Goal: Task Accomplishment & Management: Complete application form

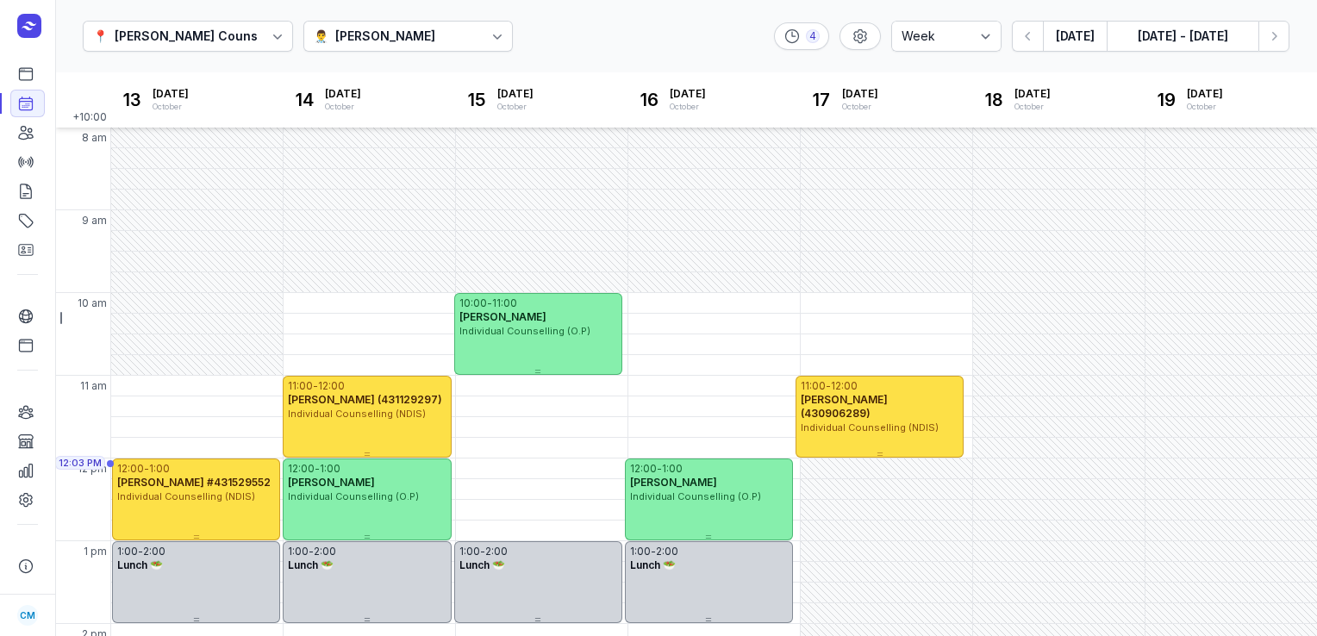
select select "week"
click at [1076, 37] on button "[DATE]" at bounding box center [1075, 36] width 64 height 31
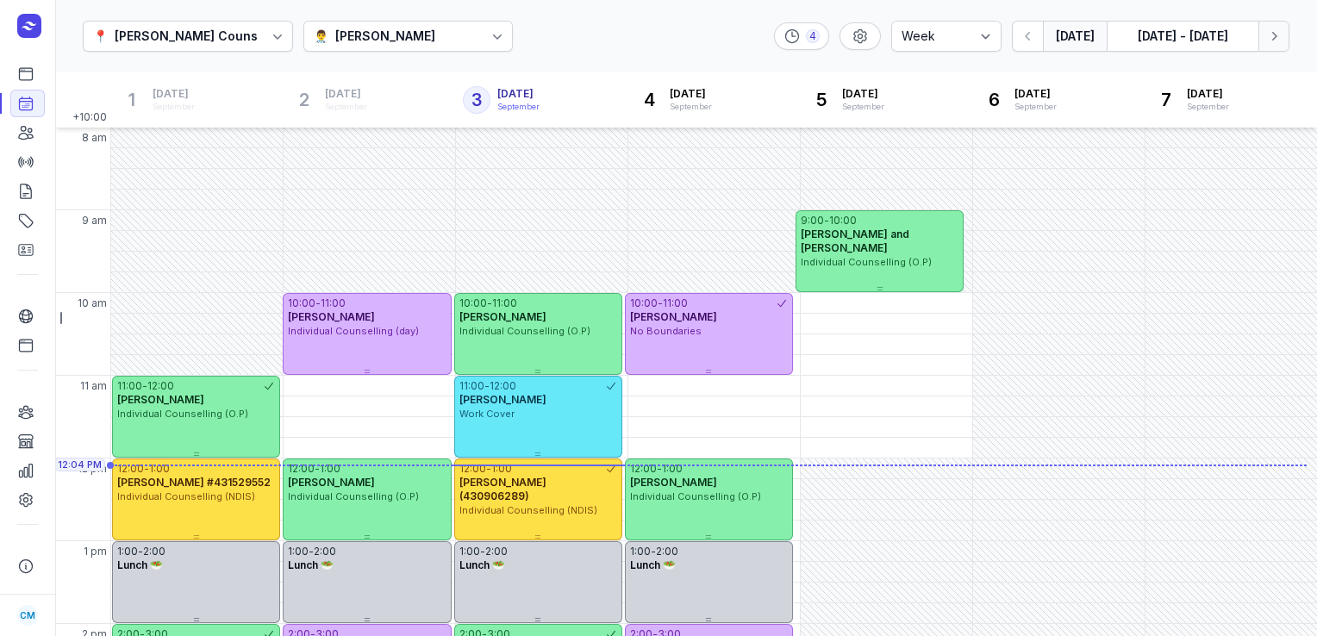
click at [1282, 41] on icon "button" at bounding box center [1273, 36] width 17 height 17
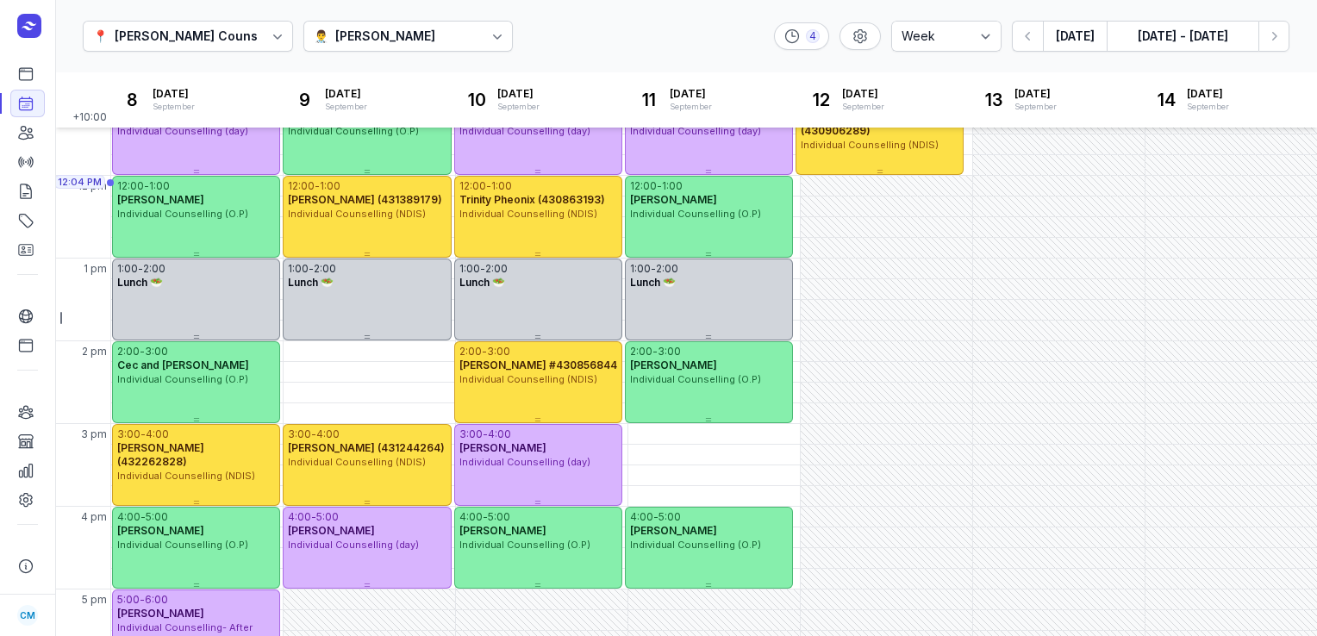
scroll to position [283, 0]
click at [338, 346] on div "2:00 PM - Tue" at bounding box center [327, 351] width 81 height 17
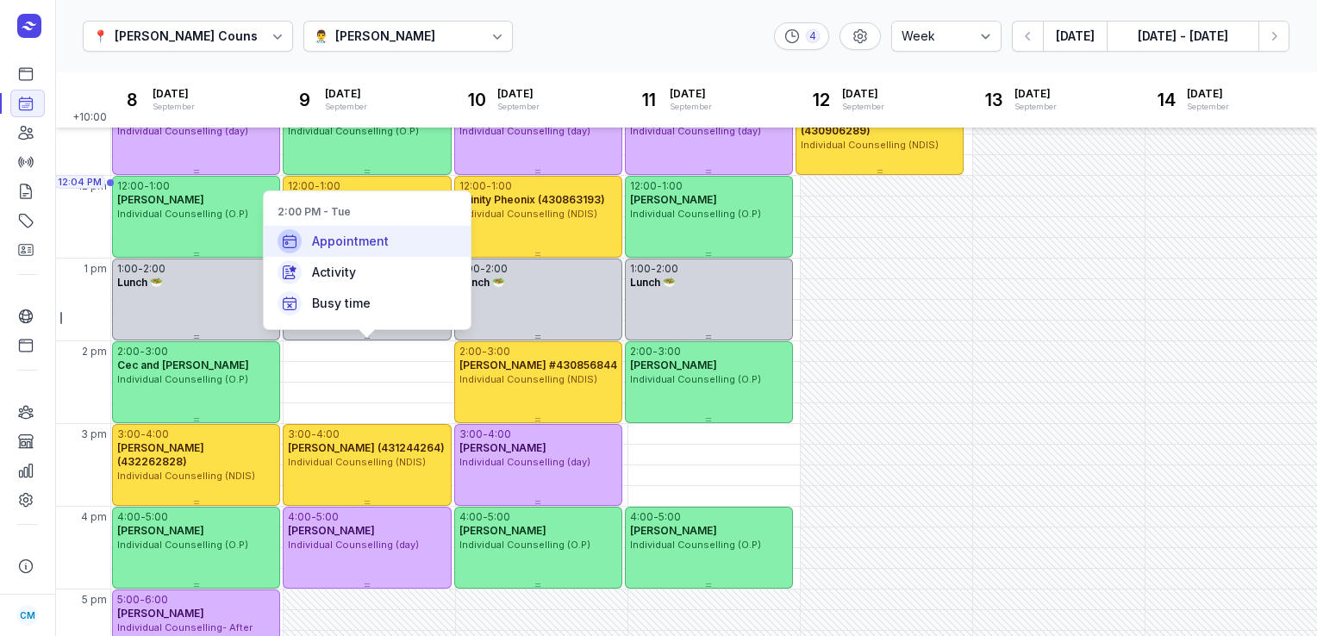
click at [334, 228] on div "Appointment" at bounding box center [367, 241] width 207 height 31
select select
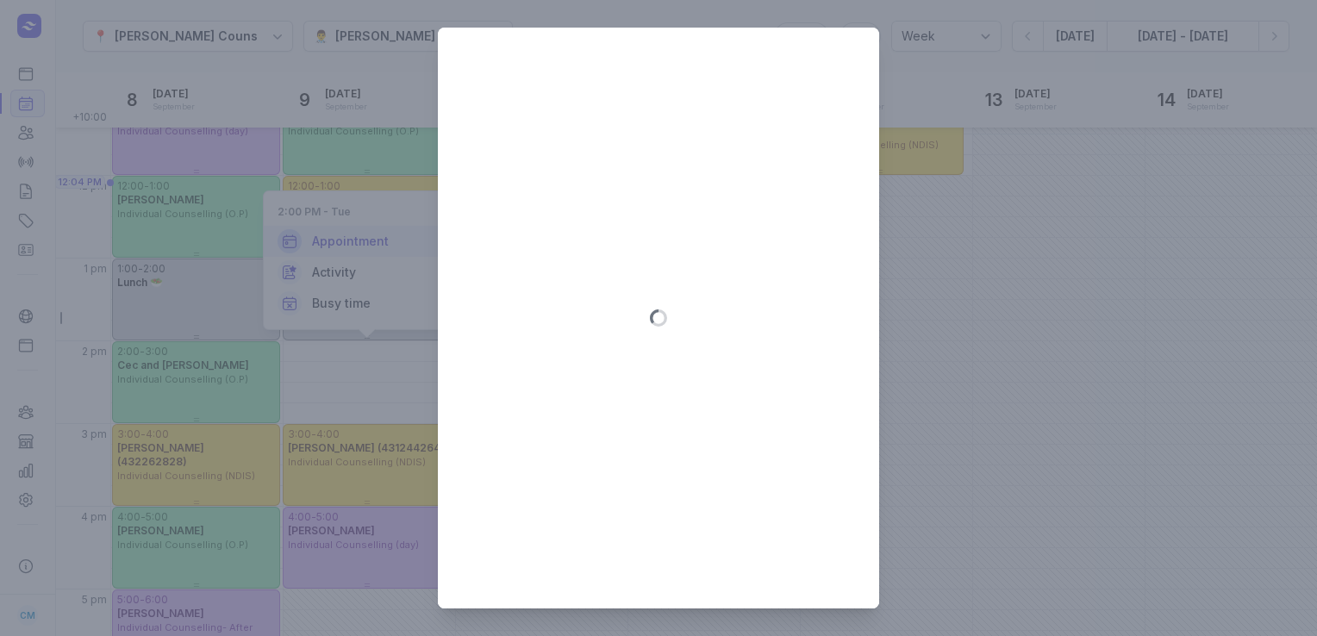
type input "[DATE]"
select select "14:00"
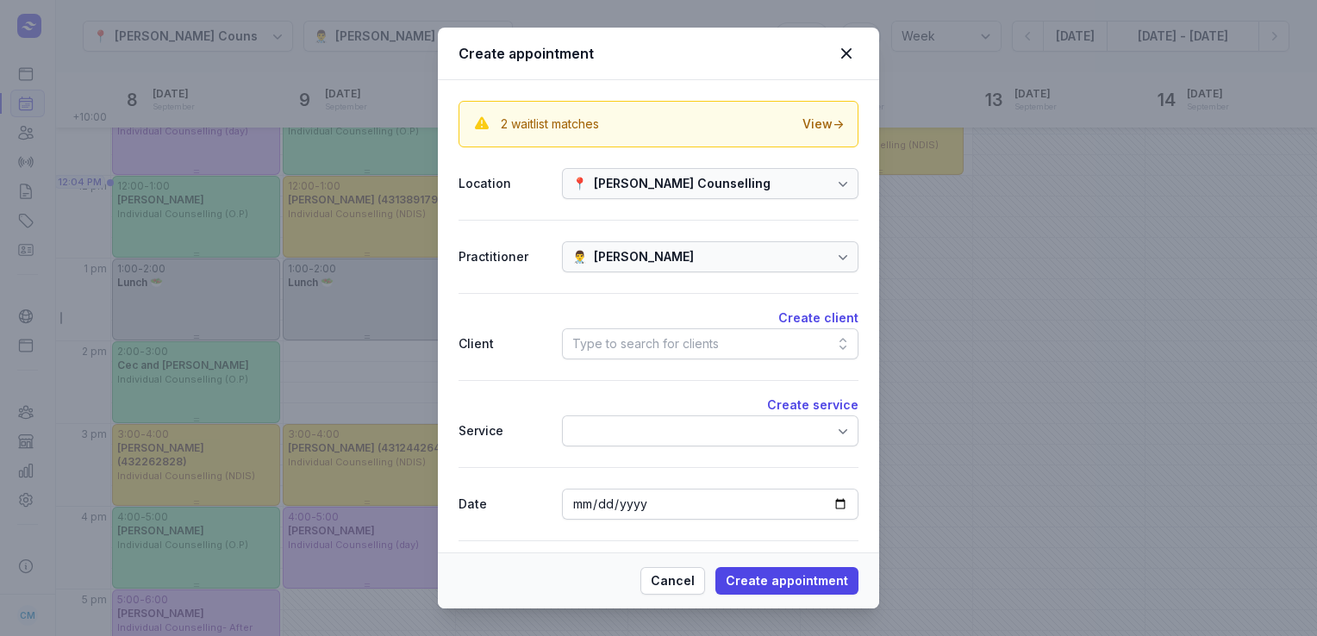
click at [671, 338] on div "Type to search for clients" at bounding box center [645, 344] width 147 height 21
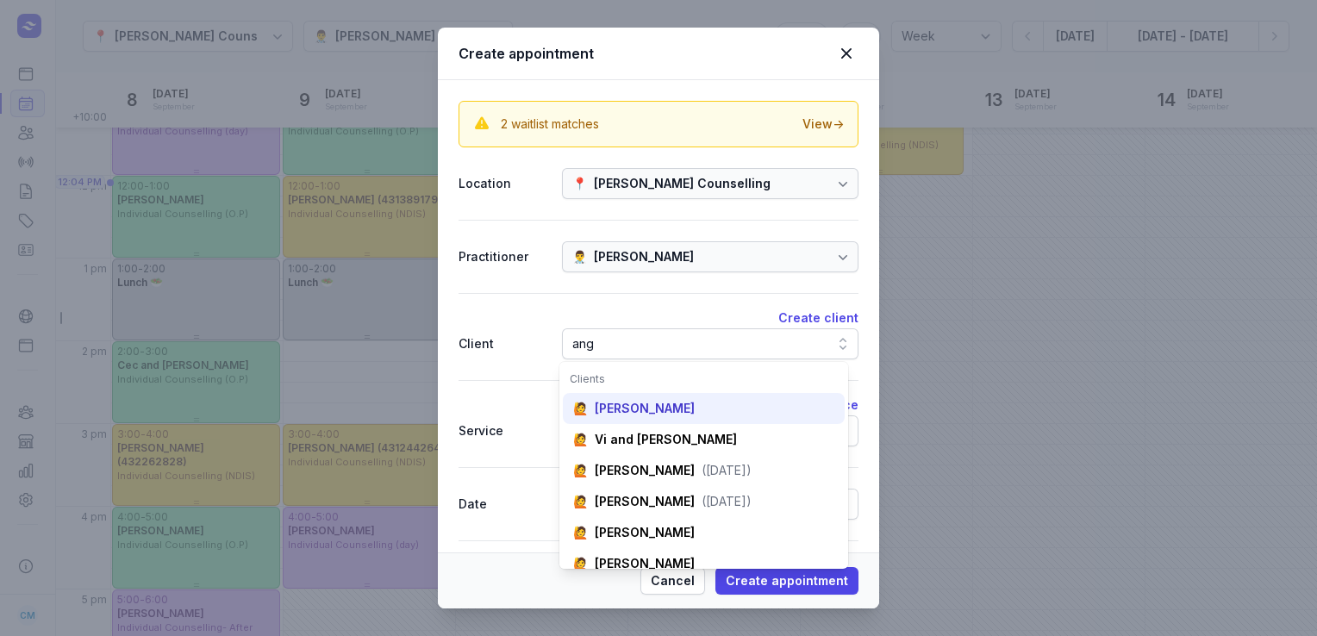
type input "ang"
click at [633, 416] on div "[PERSON_NAME]" at bounding box center [645, 408] width 100 height 17
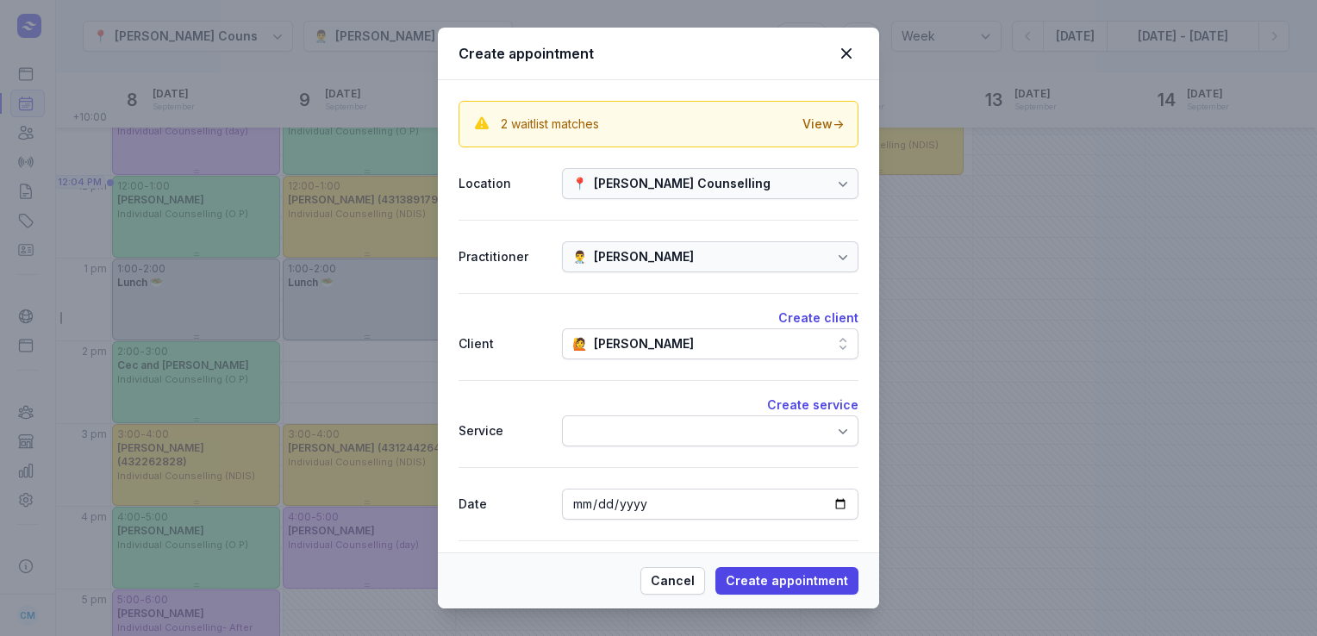
click at [634, 428] on div at bounding box center [710, 430] width 296 height 31
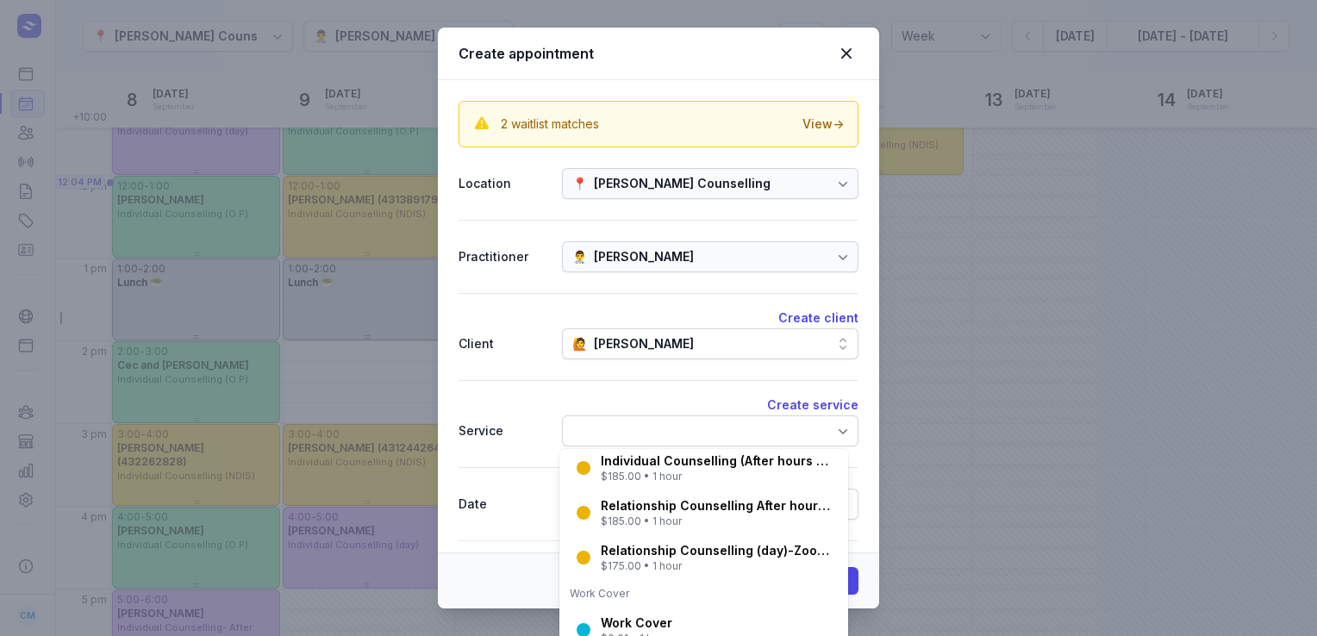
scroll to position [583, 0]
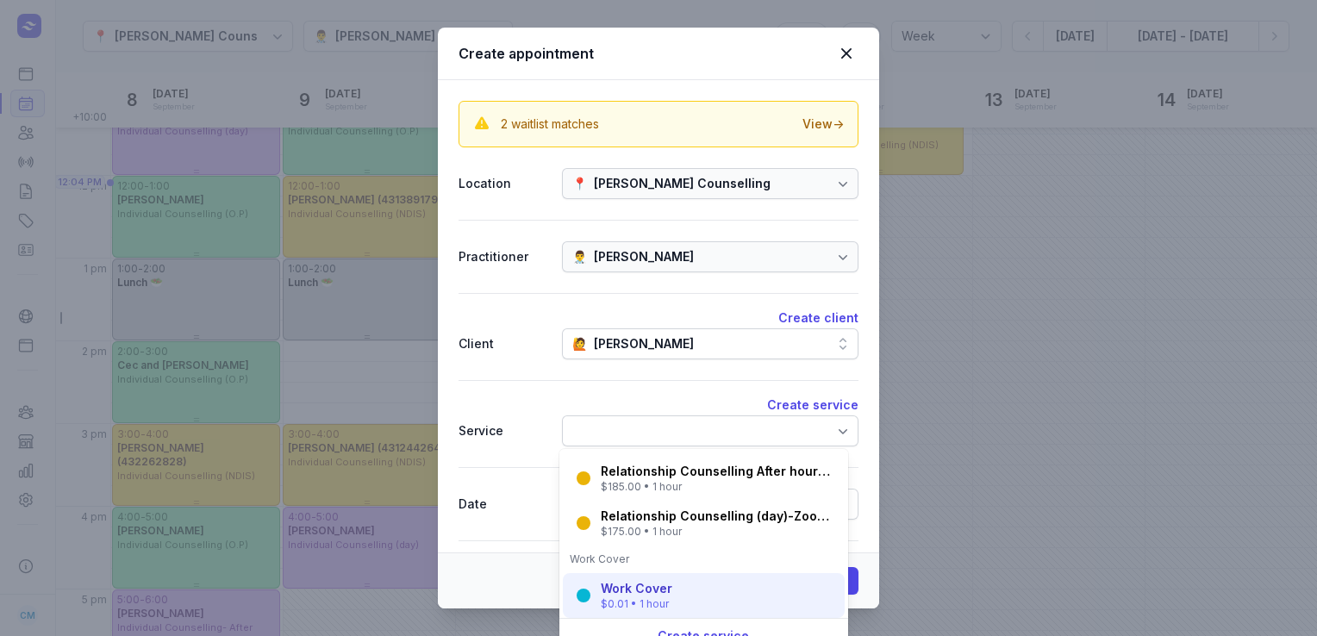
click at [633, 601] on div "$0.01 • 1 hour" at bounding box center [637, 604] width 72 height 14
select select "15:00"
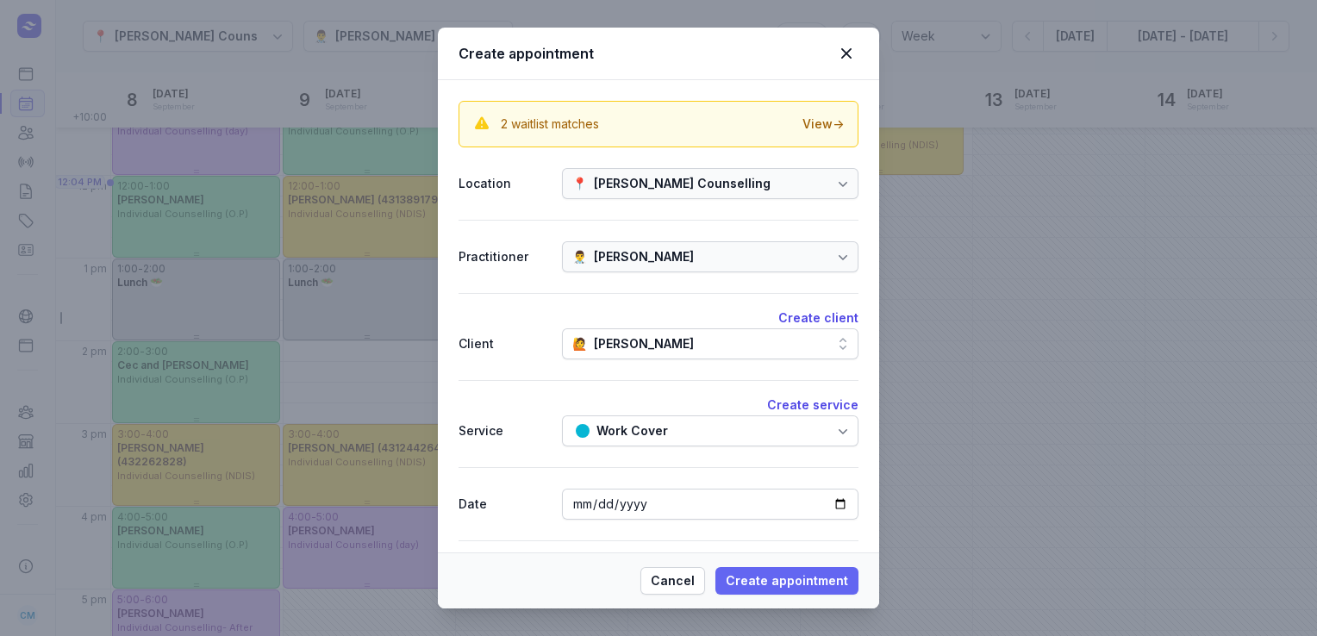
click at [757, 584] on span "Create appointment" at bounding box center [787, 581] width 122 height 21
select select
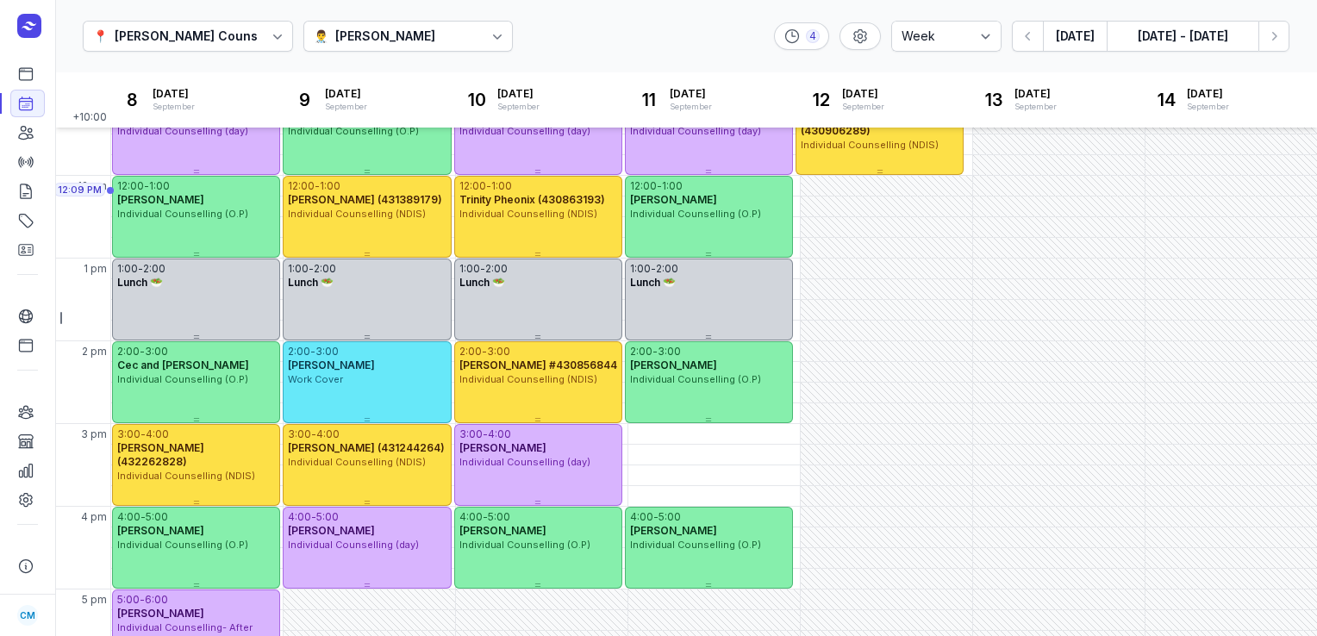
click at [410, 34] on div "[PERSON_NAME]" at bounding box center [385, 36] width 100 height 21
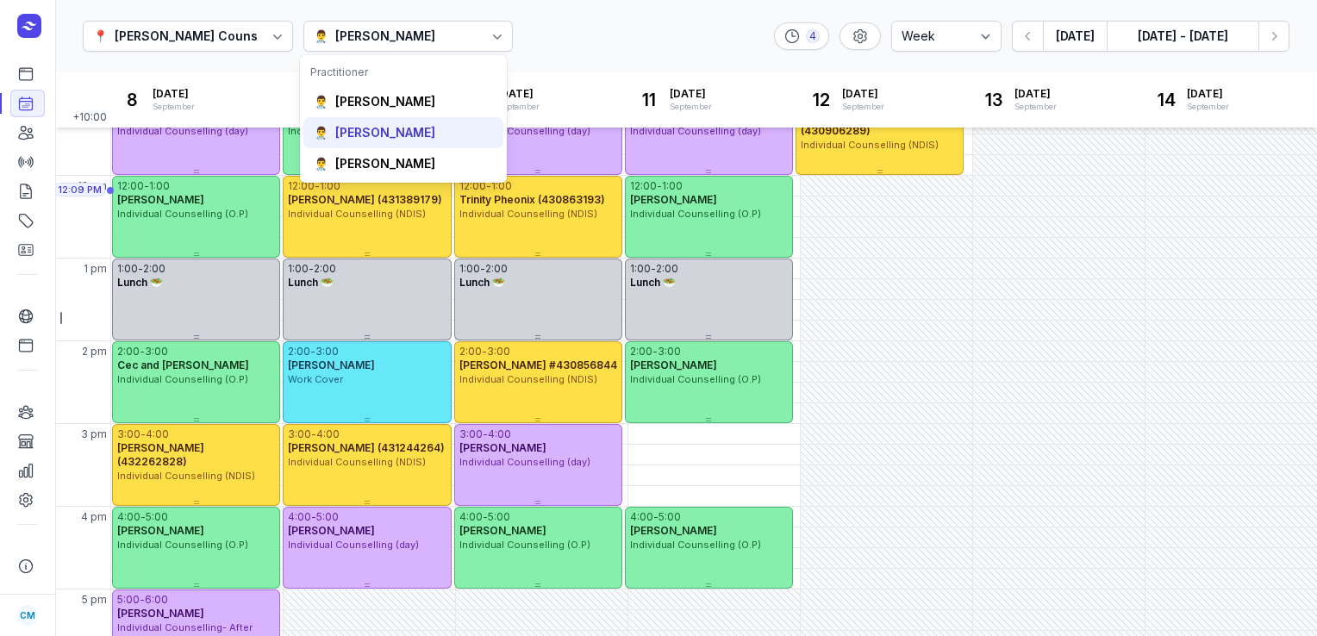
click at [392, 134] on div "[PERSON_NAME]" at bounding box center [385, 132] width 100 height 17
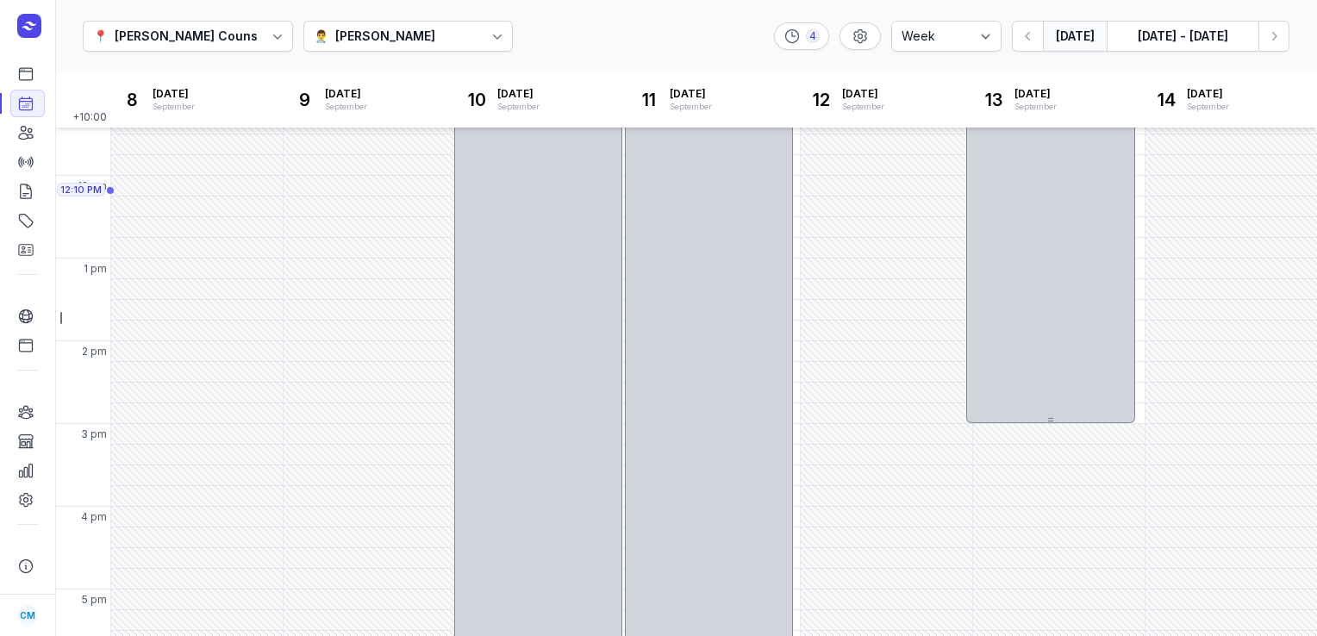
click at [1083, 30] on button "[DATE]" at bounding box center [1075, 36] width 64 height 31
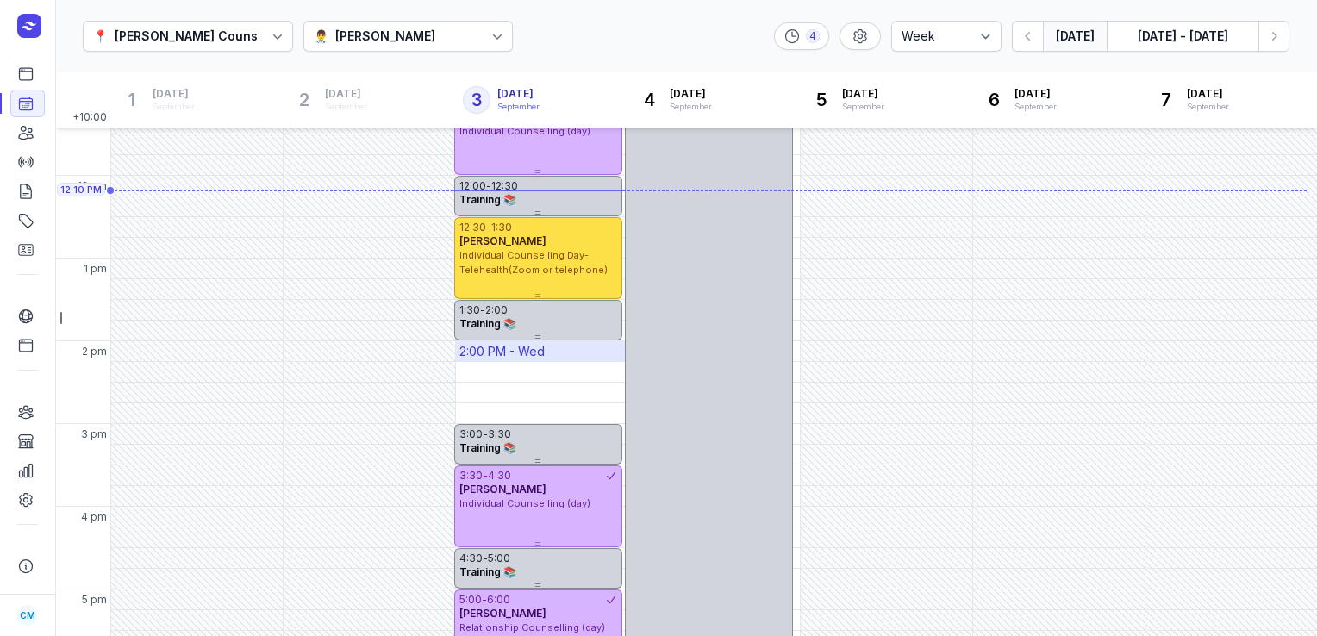
click at [548, 351] on div "2:00 PM - Wed" at bounding box center [542, 351] width 172 height 20
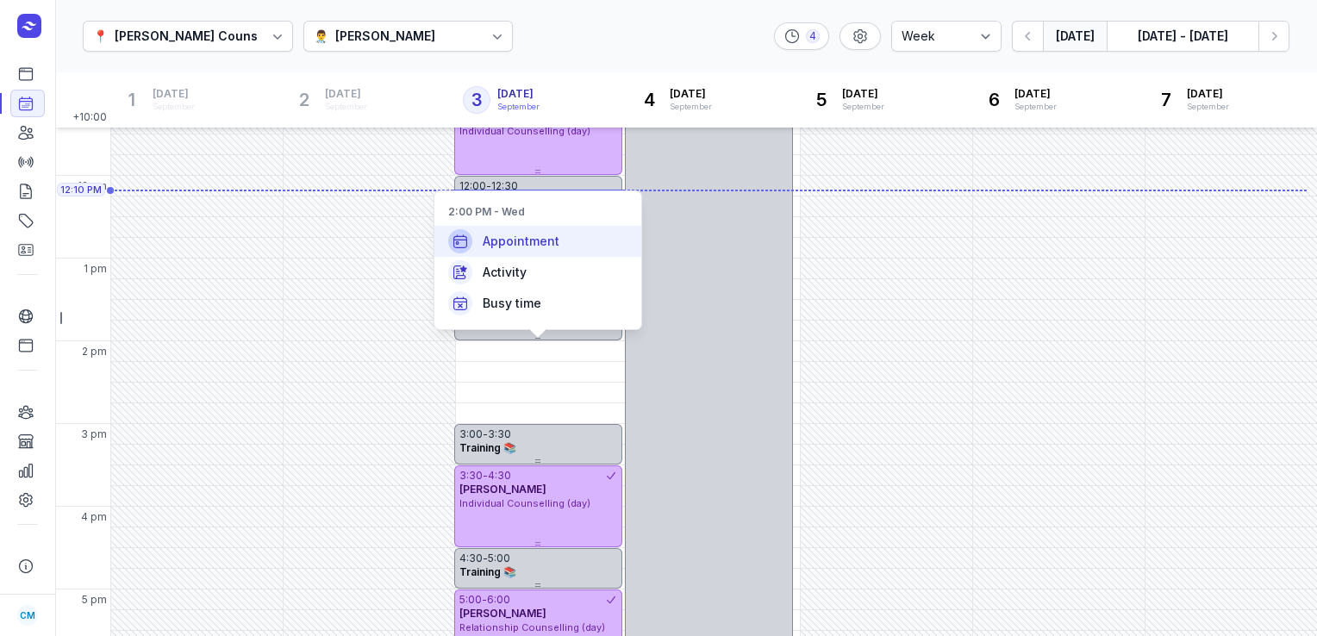
click at [543, 250] on div "Appointment" at bounding box center [537, 241] width 207 height 31
select select
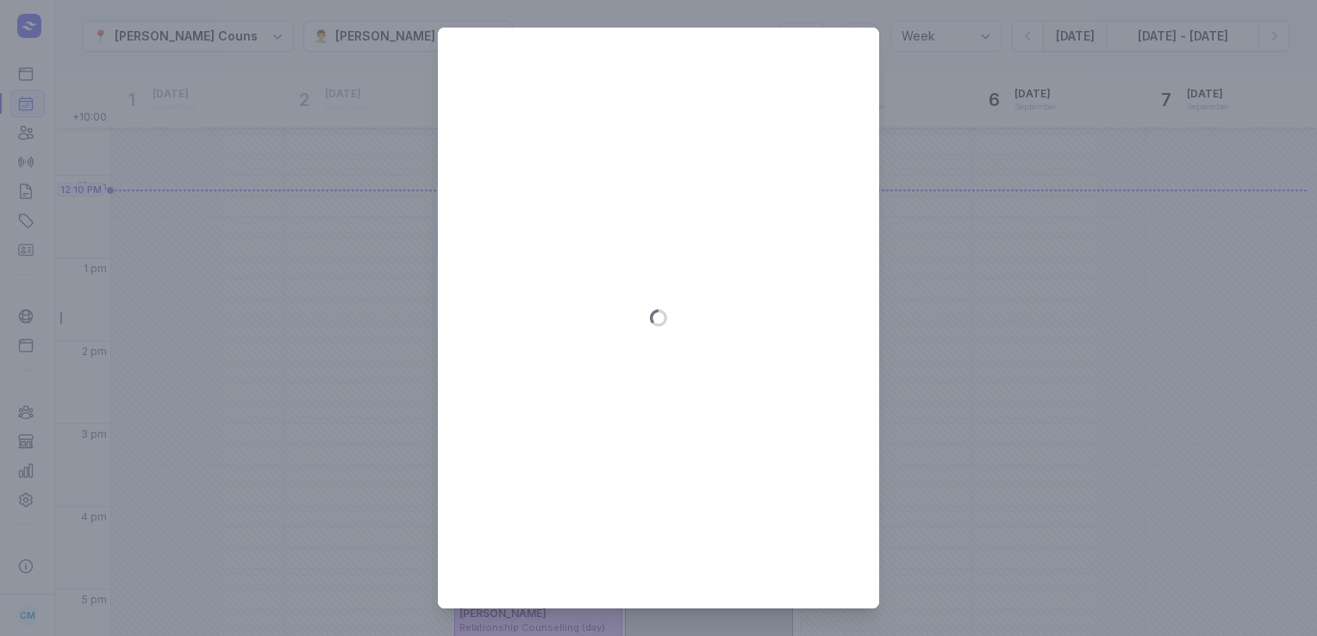
type input "[DATE]"
select select "14:00"
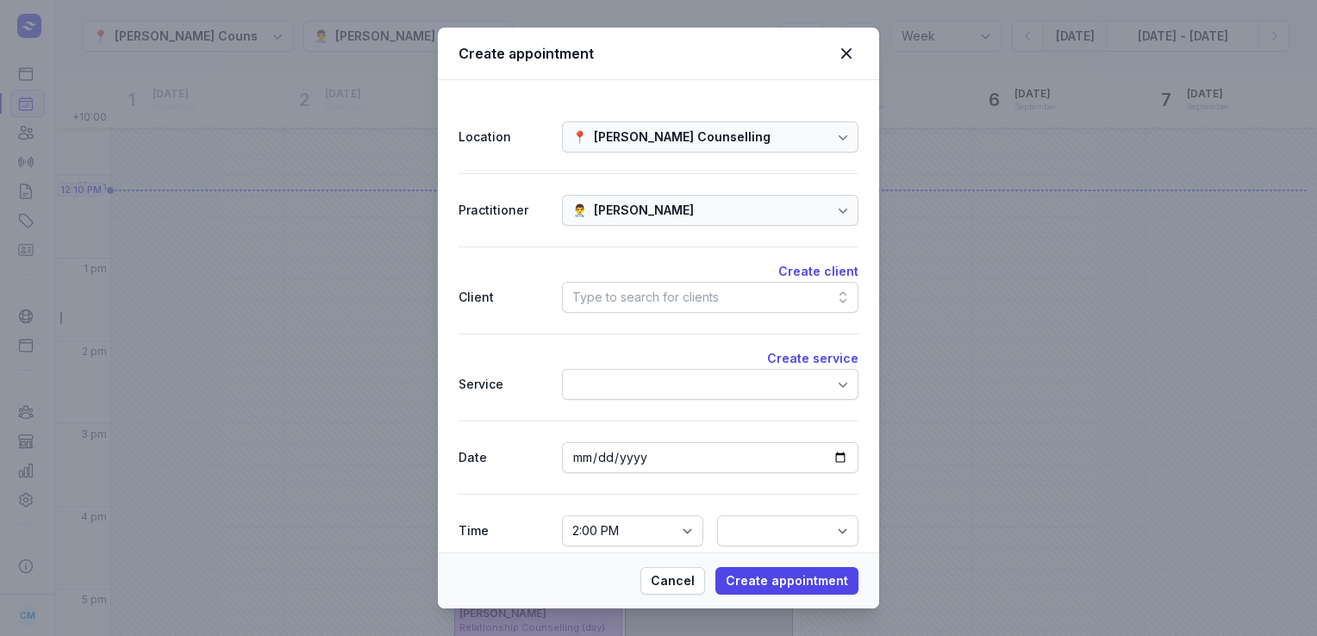
click at [638, 298] on div "Type to search for clients" at bounding box center [645, 297] width 147 height 21
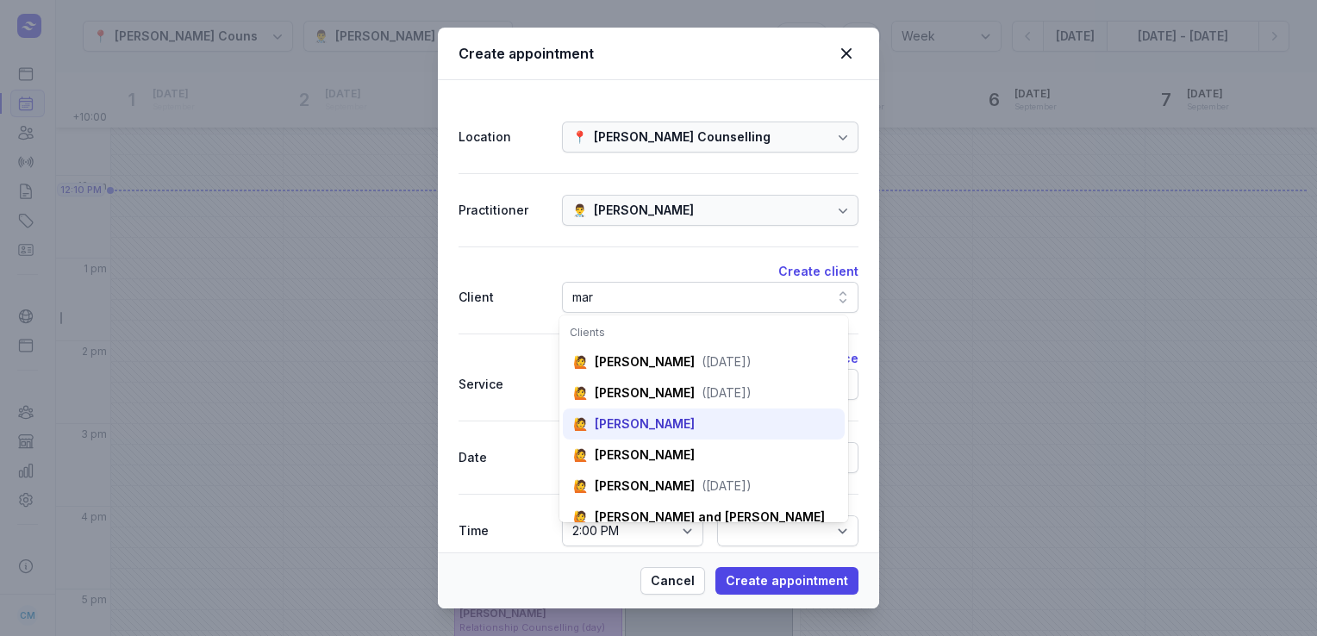
type input "mar"
click at [641, 424] on div "[PERSON_NAME]" at bounding box center [645, 423] width 100 height 17
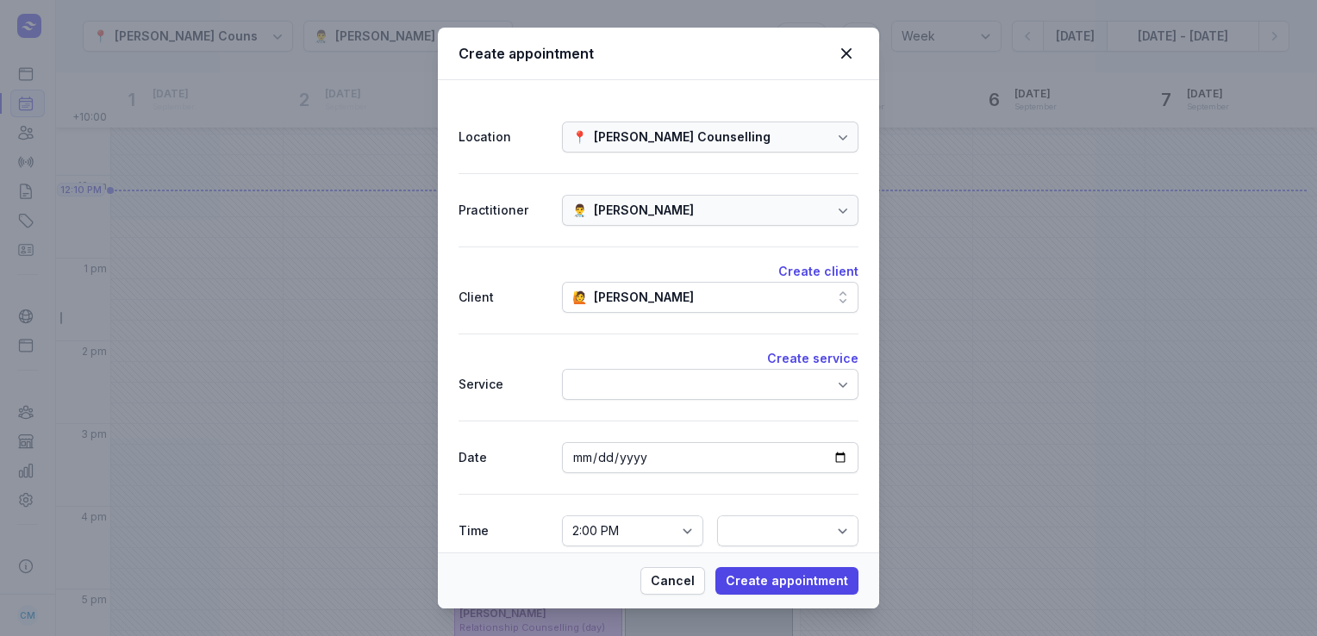
click at [727, 392] on div at bounding box center [710, 384] width 296 height 31
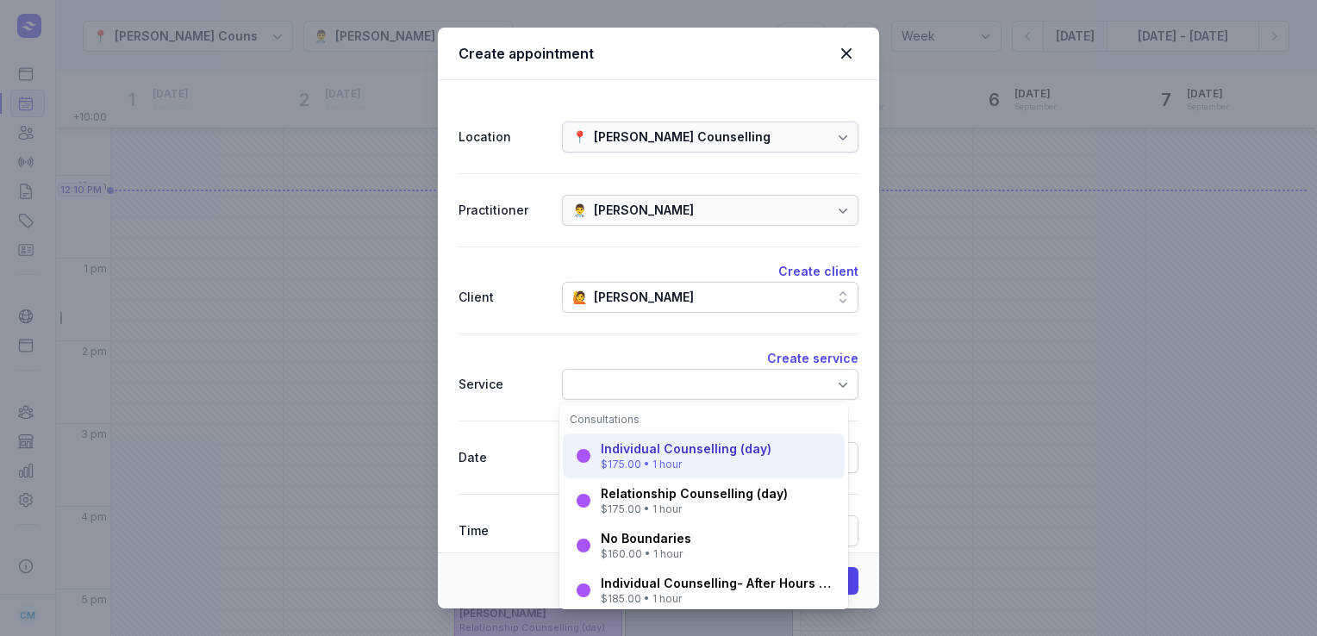
click at [685, 461] on div "$175.00 • 1 hour" at bounding box center [686, 465] width 171 height 14
select select "15:00"
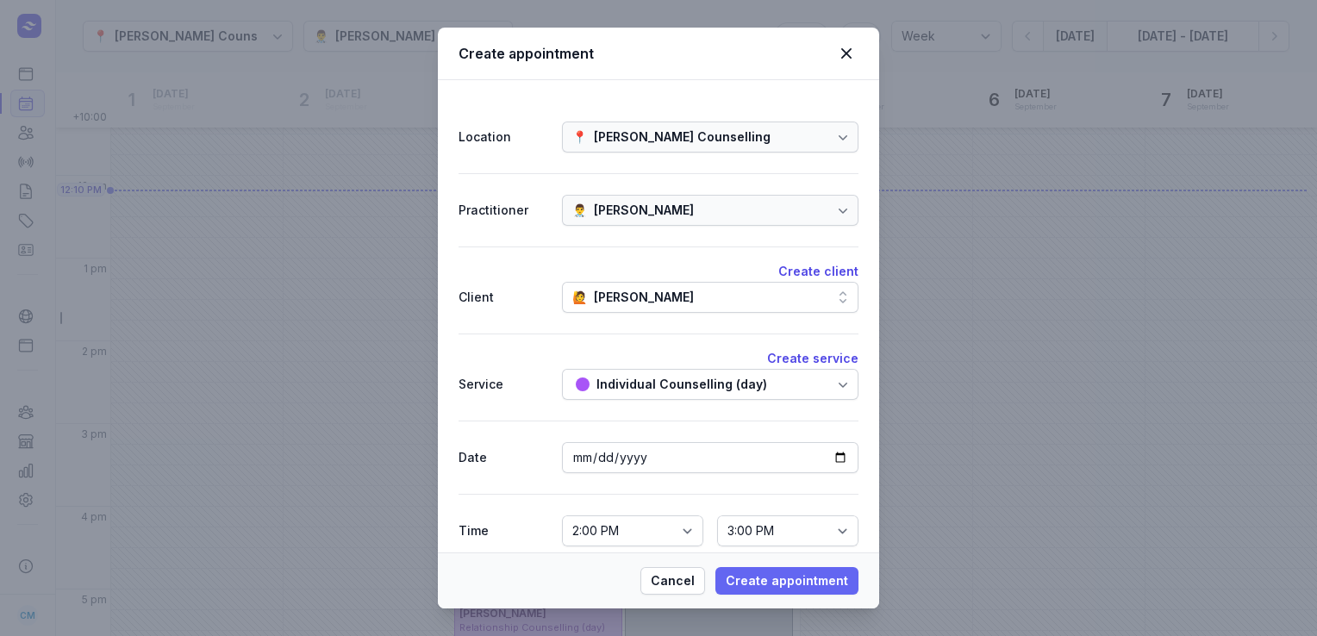
click at [769, 579] on span "Create appointment" at bounding box center [787, 581] width 122 height 21
select select
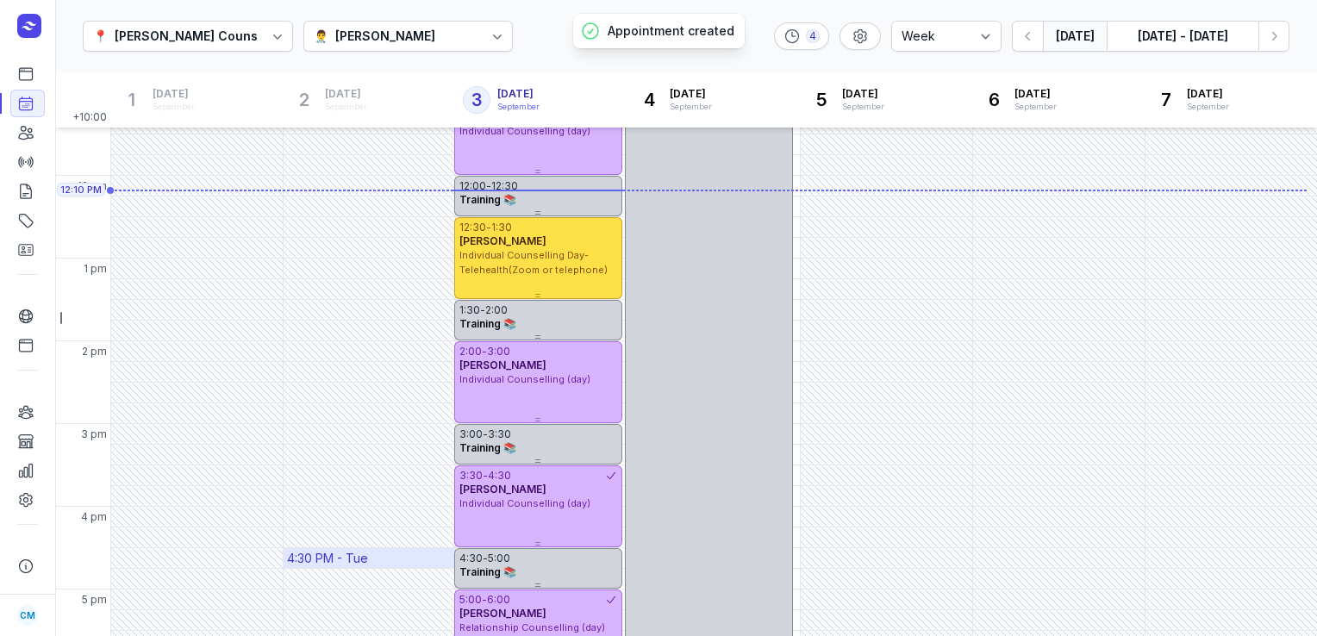
scroll to position [484, 0]
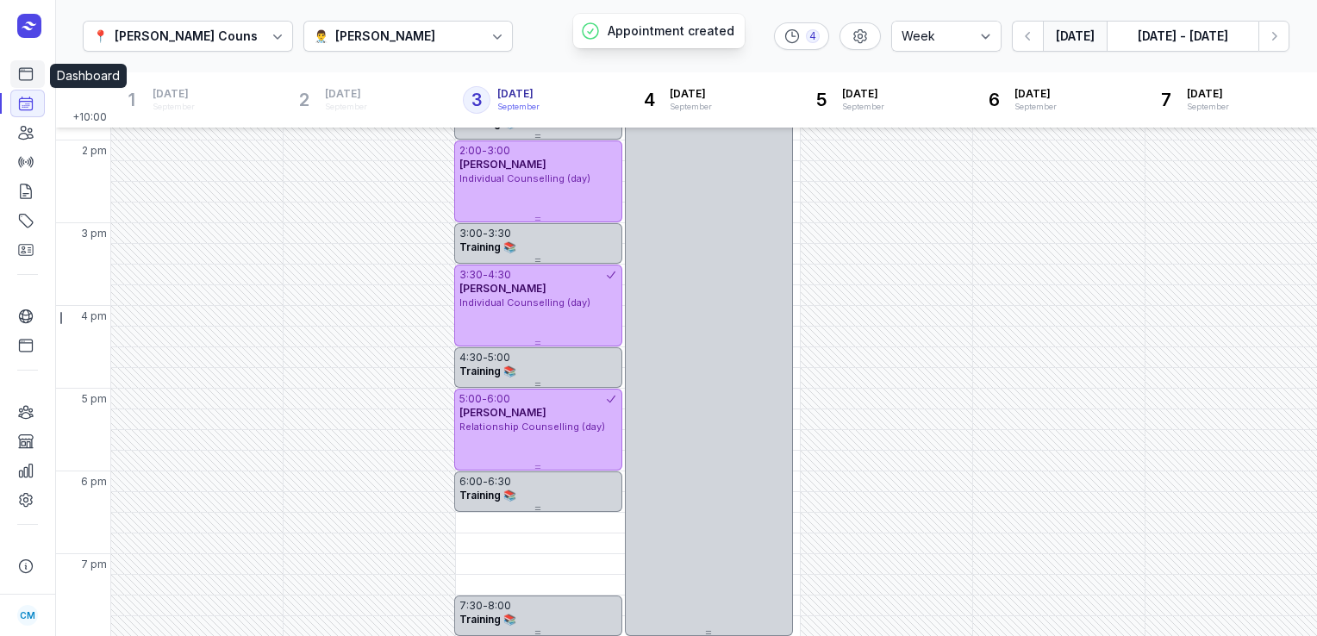
click at [14, 74] on link "Dashboard" at bounding box center [27, 74] width 34 height 28
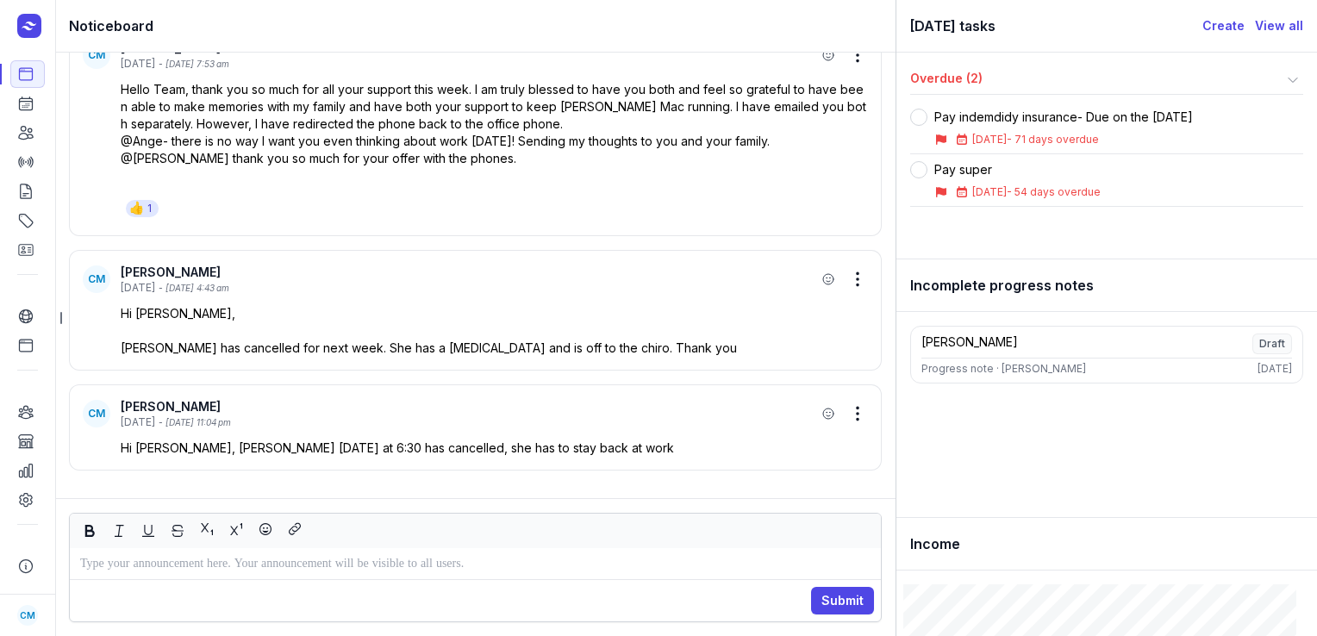
click at [346, 565] on p at bounding box center [475, 563] width 790 height 21
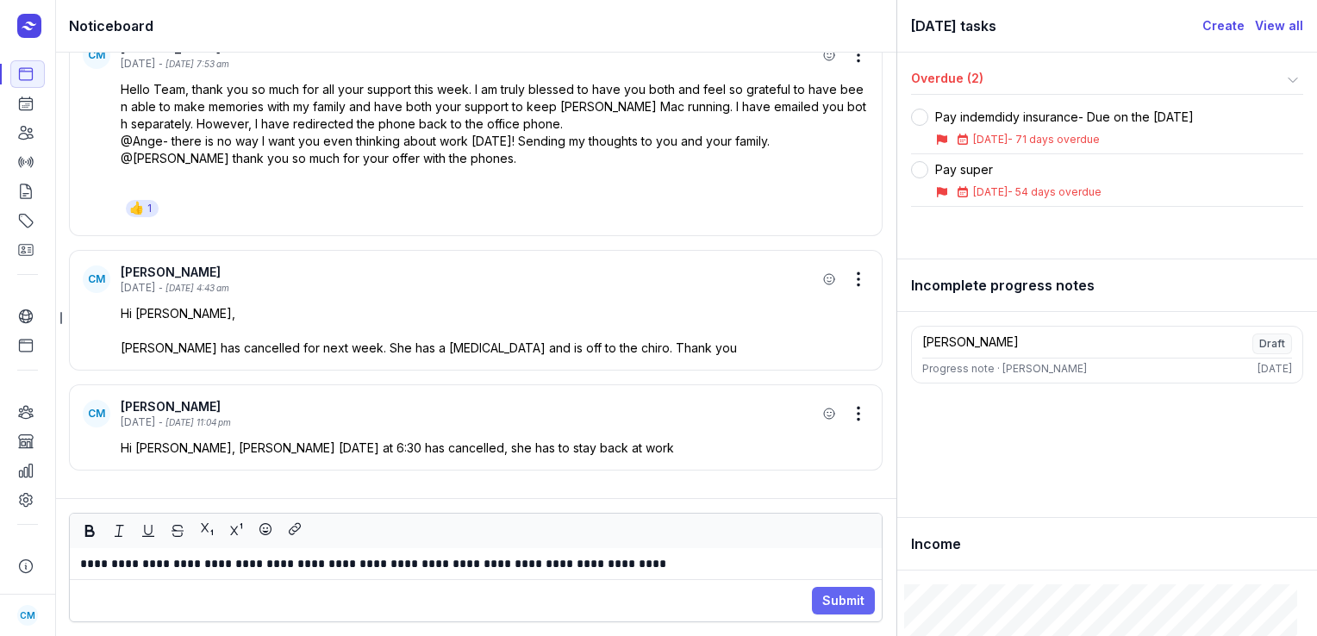
click at [842, 602] on span "Submit" at bounding box center [843, 600] width 42 height 21
